Goal: Task Accomplishment & Management: Complete application form

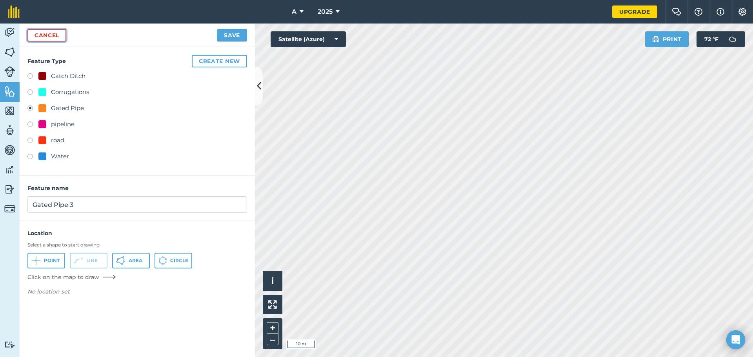
click at [57, 35] on link "Cancel" at bounding box center [46, 35] width 39 height 13
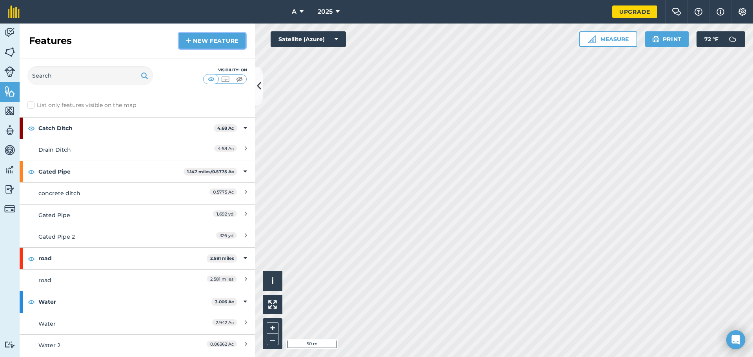
click at [205, 39] on link "New feature" at bounding box center [212, 41] width 67 height 16
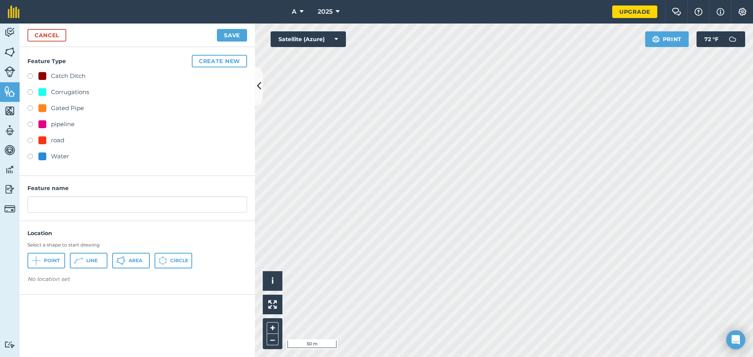
click at [81, 108] on div "Gated Pipe" at bounding box center [67, 107] width 33 height 9
radio input "true"
type input "Gated Pipe 3"
click at [86, 267] on button "Line" at bounding box center [89, 261] width 38 height 16
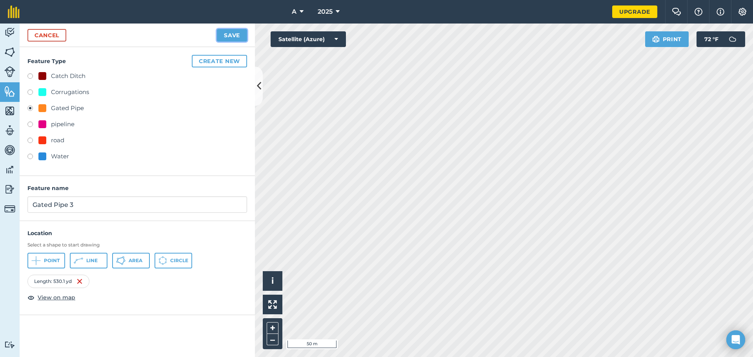
click at [239, 38] on button "Save" at bounding box center [232, 35] width 30 height 13
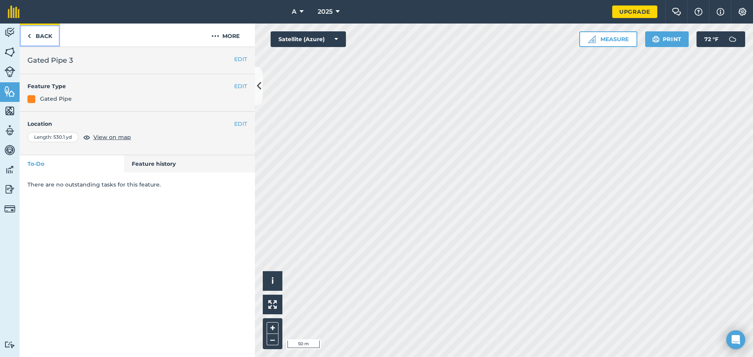
click at [51, 41] on link "Back" at bounding box center [40, 35] width 40 height 23
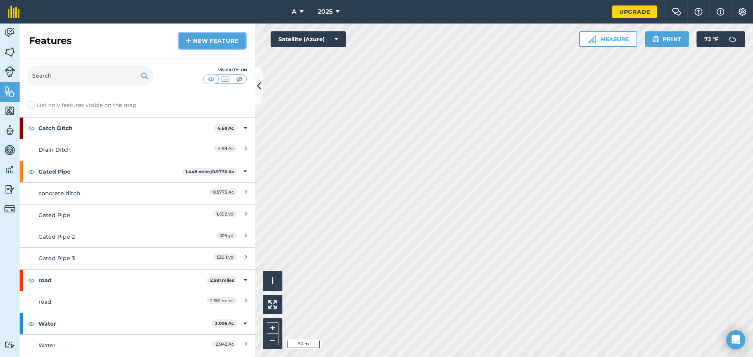
click at [217, 42] on link "New feature" at bounding box center [212, 41] width 67 height 16
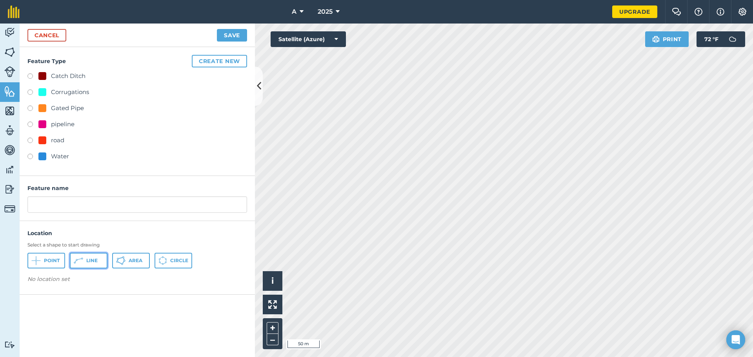
click at [98, 256] on button "Line" at bounding box center [89, 261] width 38 height 16
click at [57, 40] on link "Cancel" at bounding box center [46, 35] width 39 height 13
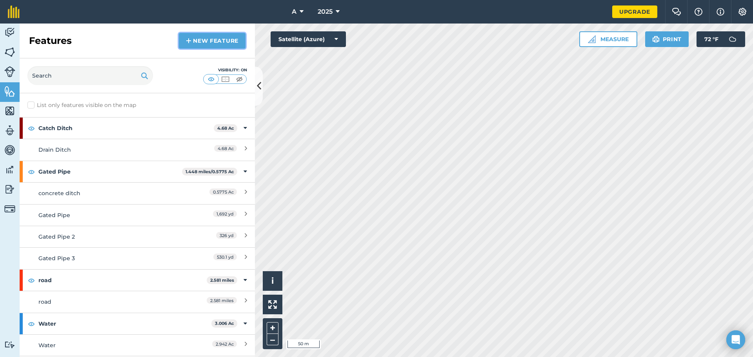
click at [232, 38] on link "New feature" at bounding box center [212, 41] width 67 height 16
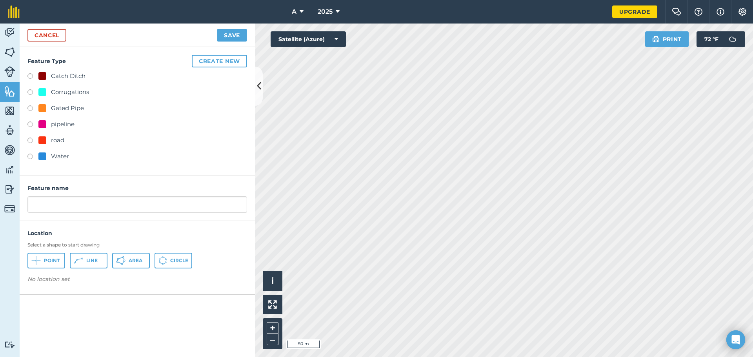
click at [79, 111] on div "Gated Pipe" at bounding box center [67, 107] width 33 height 9
radio input "true"
type input "Gated Pipe 4"
click at [98, 258] on button "Line" at bounding box center [89, 261] width 38 height 16
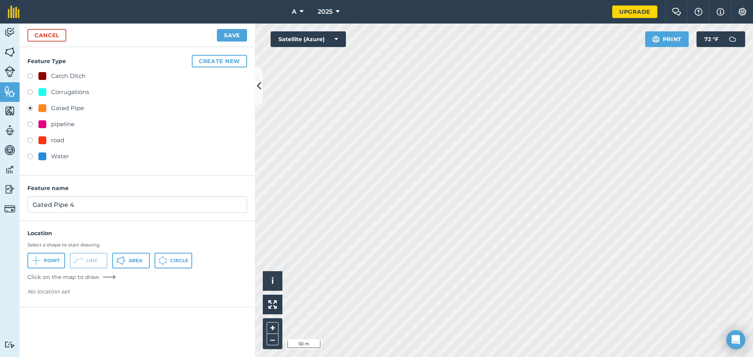
click at [43, 28] on div "Cancel Save" at bounding box center [137, 36] width 235 height 24
click at [43, 31] on link "Cancel" at bounding box center [46, 35] width 39 height 13
